Goal: Navigation & Orientation: Find specific page/section

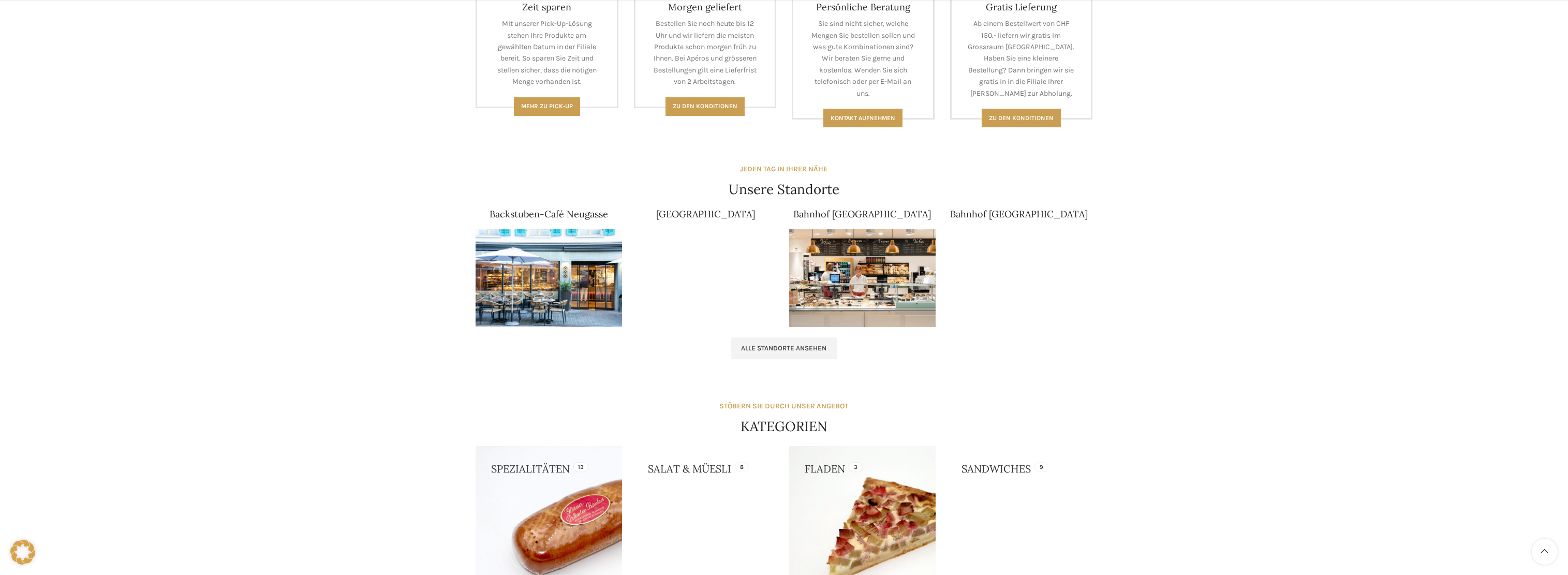
scroll to position [518, 0]
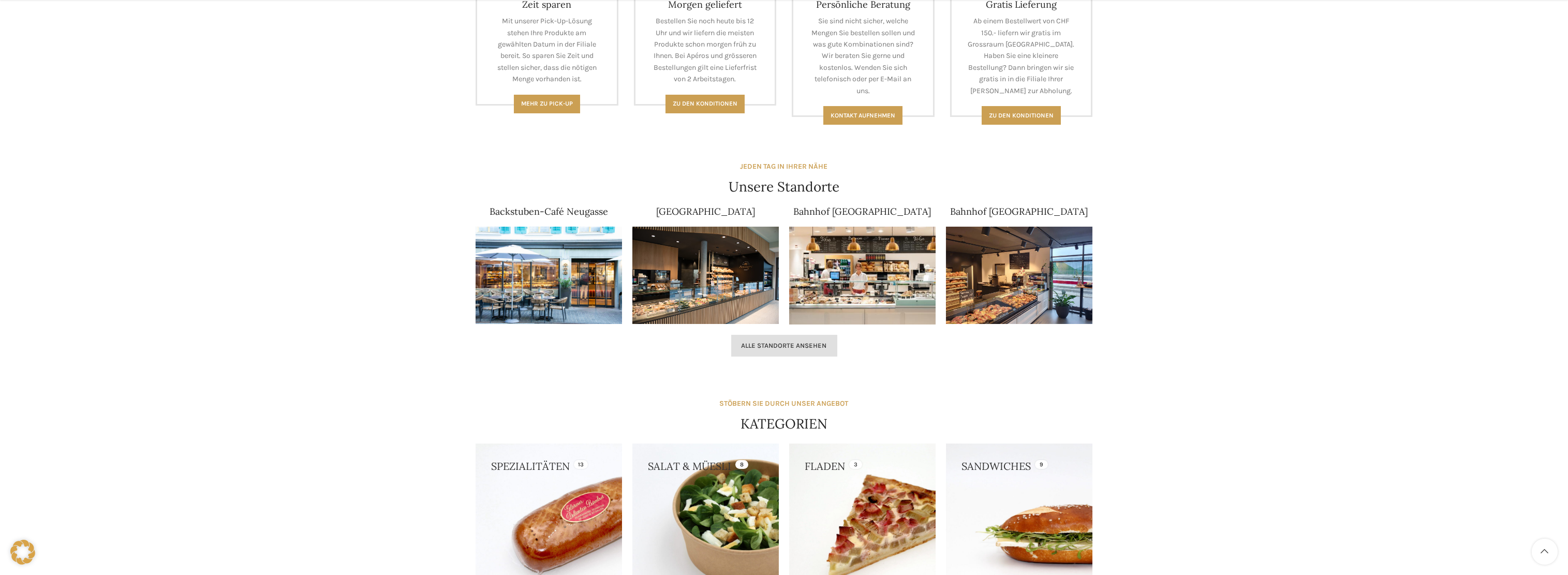
click at [786, 348] on span "Alle Standorte ansehen" at bounding box center [784, 346] width 86 height 8
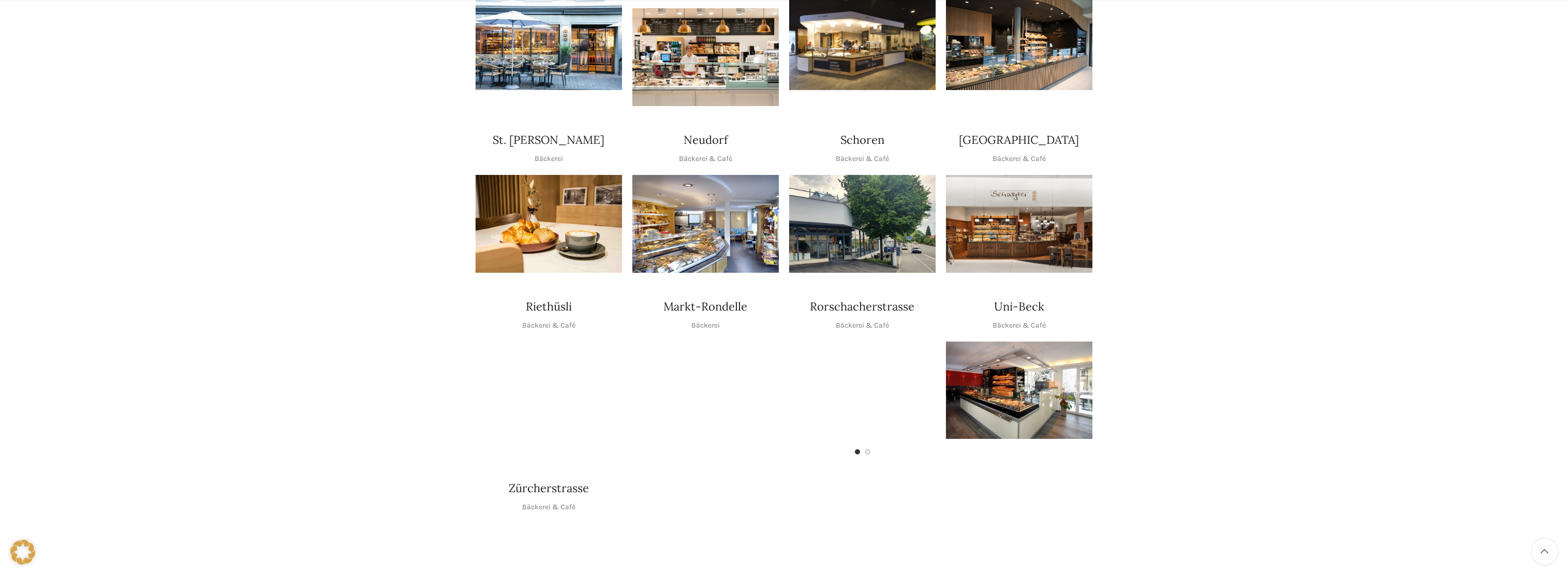
scroll to position [345, 0]
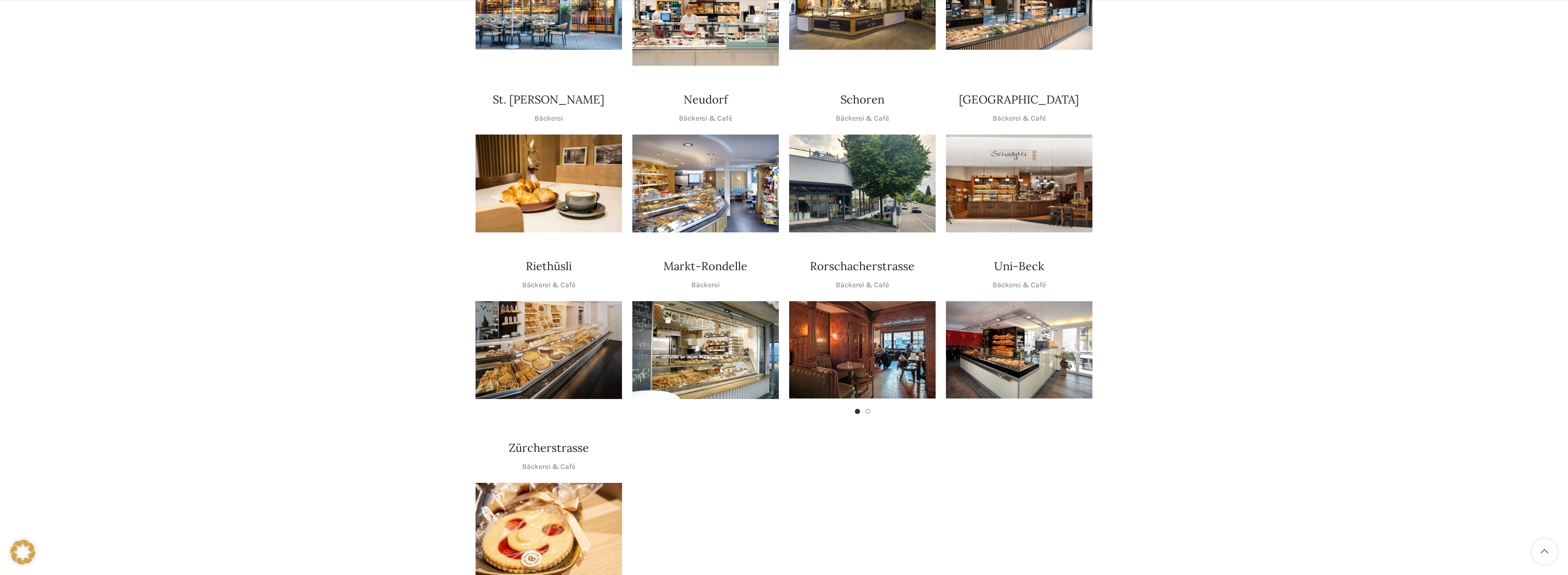
click at [1011, 328] on img "1 / 1" at bounding box center [1019, 349] width 147 height 97
